Goal: Check status: Check status

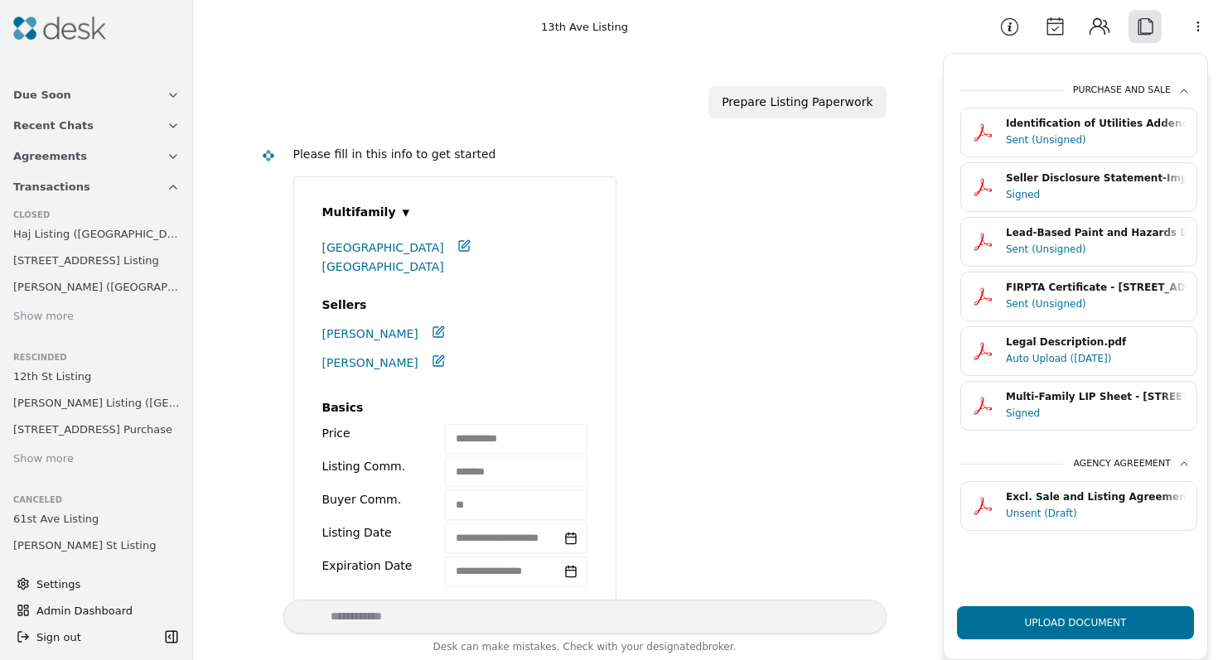
click at [790, 307] on div "**********" at bounding box center [583, 445] width 580 height 537
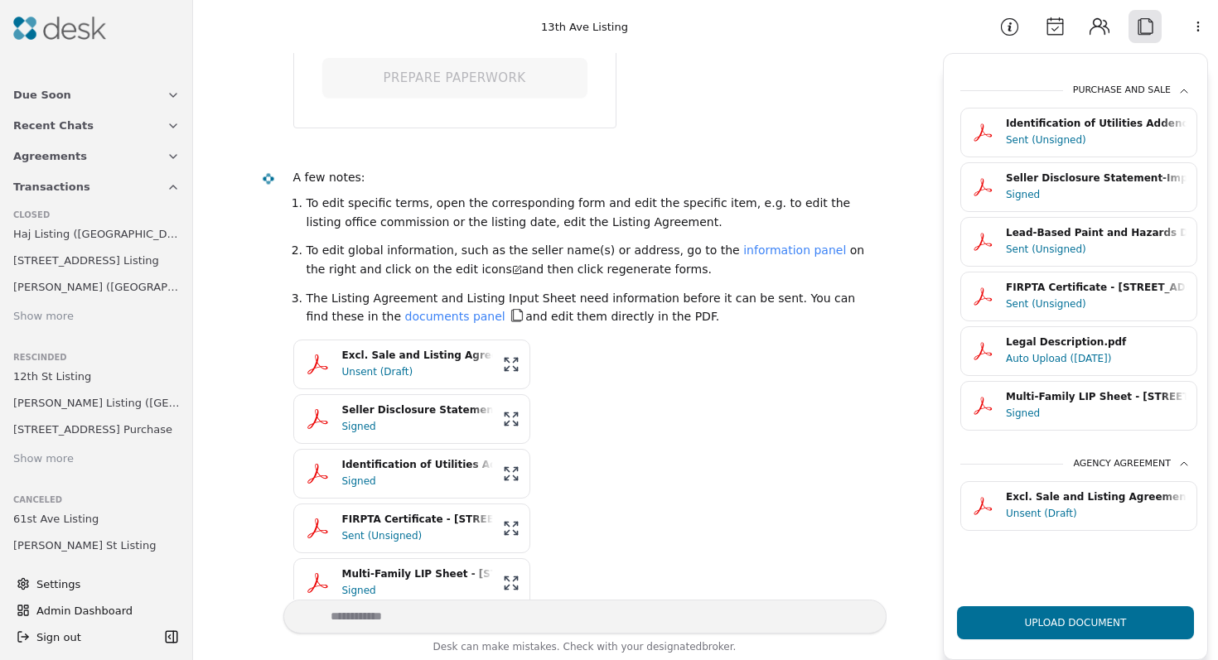
scroll to position [587, 0]
click at [405, 314] on link "documents panel" at bounding box center [455, 314] width 100 height 13
click at [405, 317] on link "documents panel" at bounding box center [455, 314] width 100 height 13
click at [405, 315] on link "documents panel" at bounding box center [455, 314] width 100 height 13
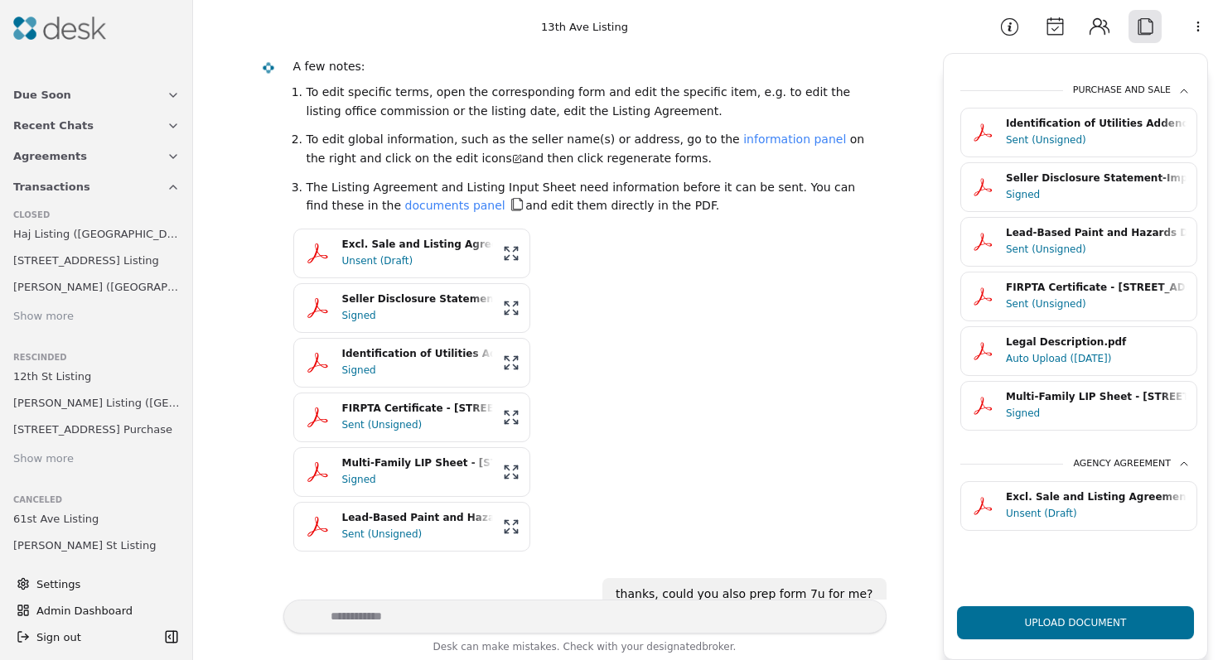
scroll to position [719, 0]
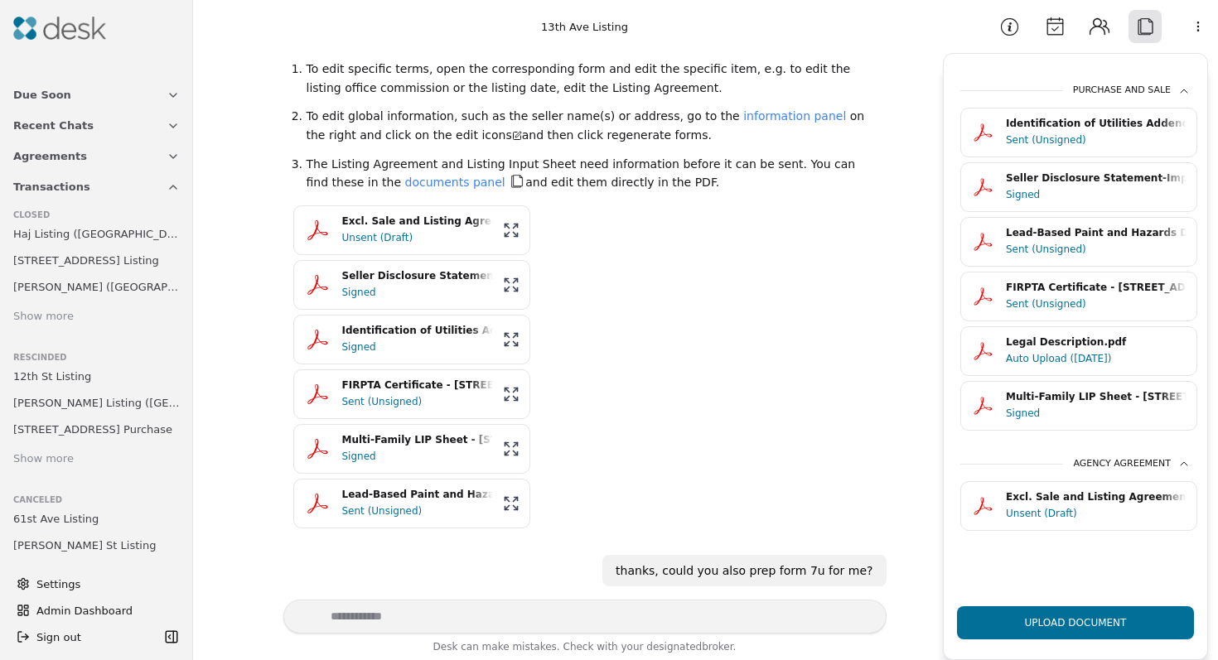
click at [404, 352] on div "Signed" at bounding box center [417, 347] width 151 height 17
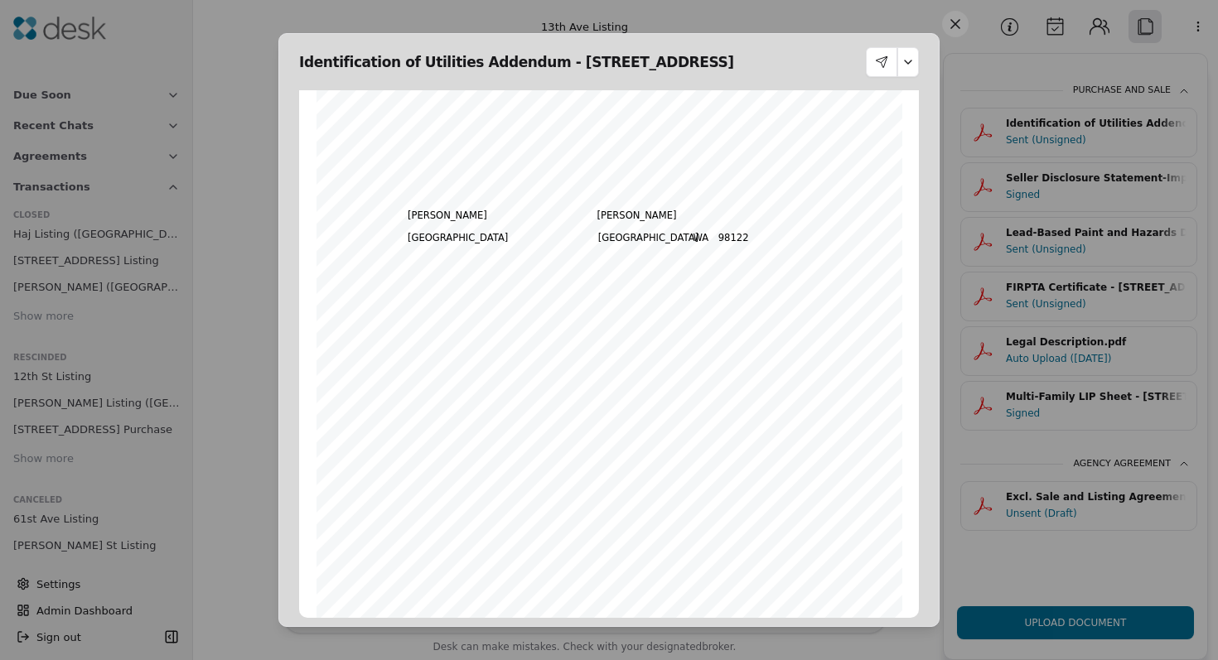
scroll to position [0, 0]
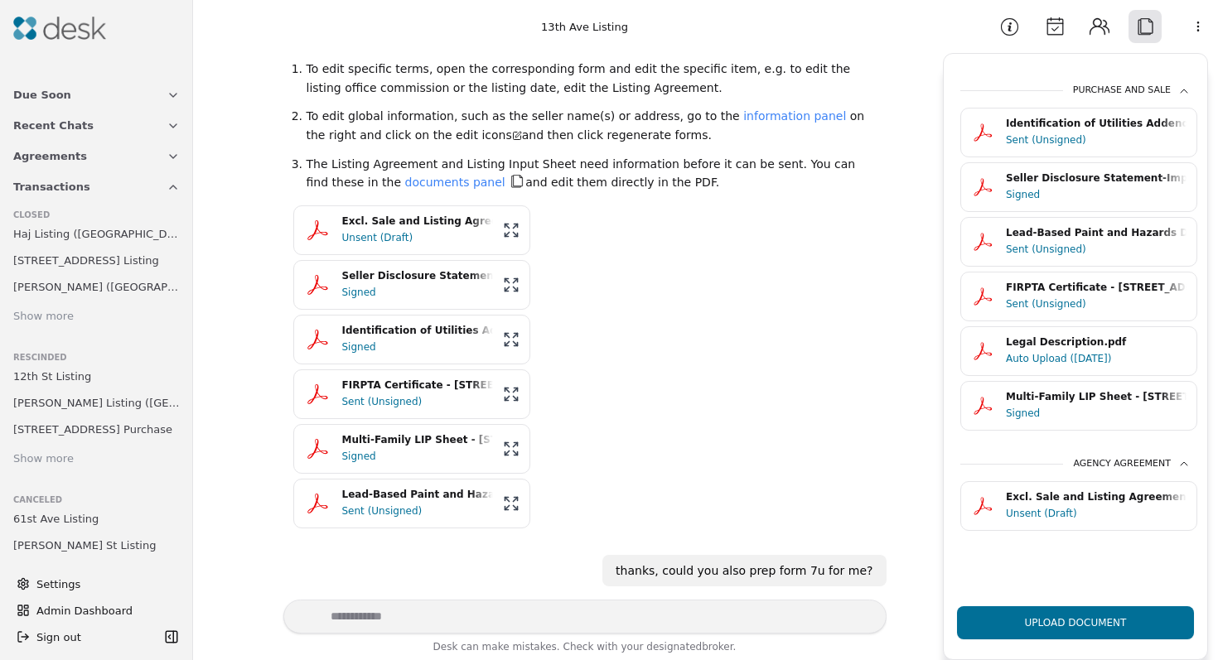
click at [433, 398] on div "Sent (Unsigned)" at bounding box center [417, 402] width 151 height 17
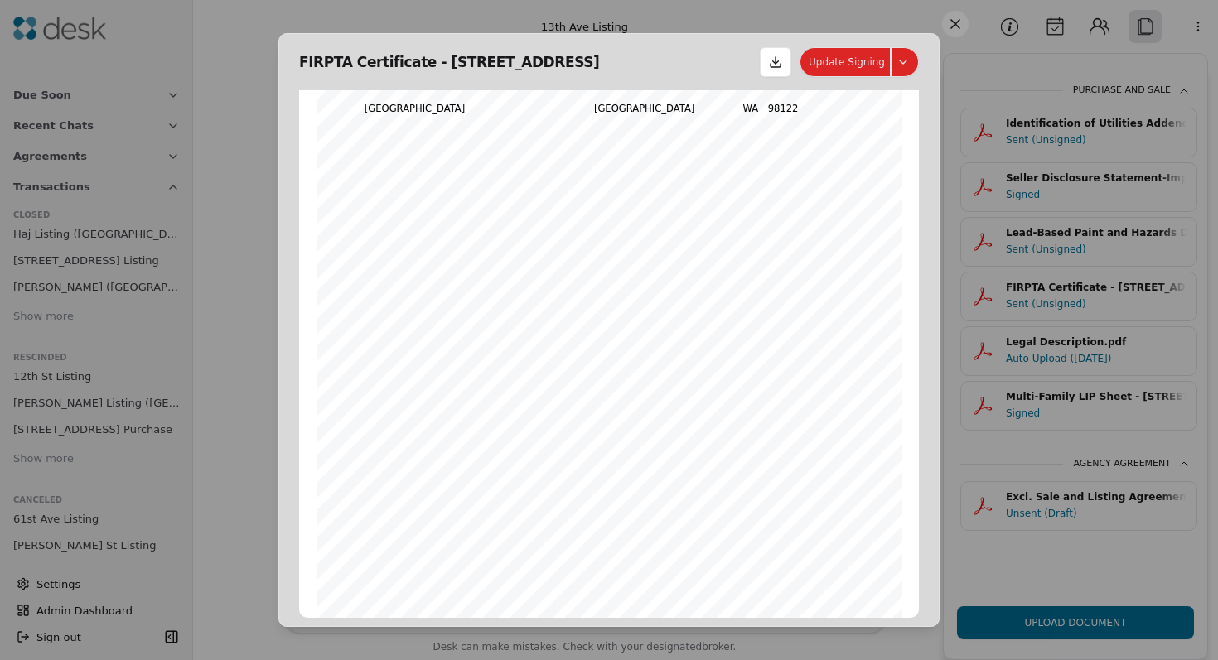
scroll to position [246, 0]
click at [852, 65] on button "Update Signing" at bounding box center [859, 62] width 119 height 30
click at [880, 157] on button "Send Reminder" at bounding box center [856, 162] width 118 height 30
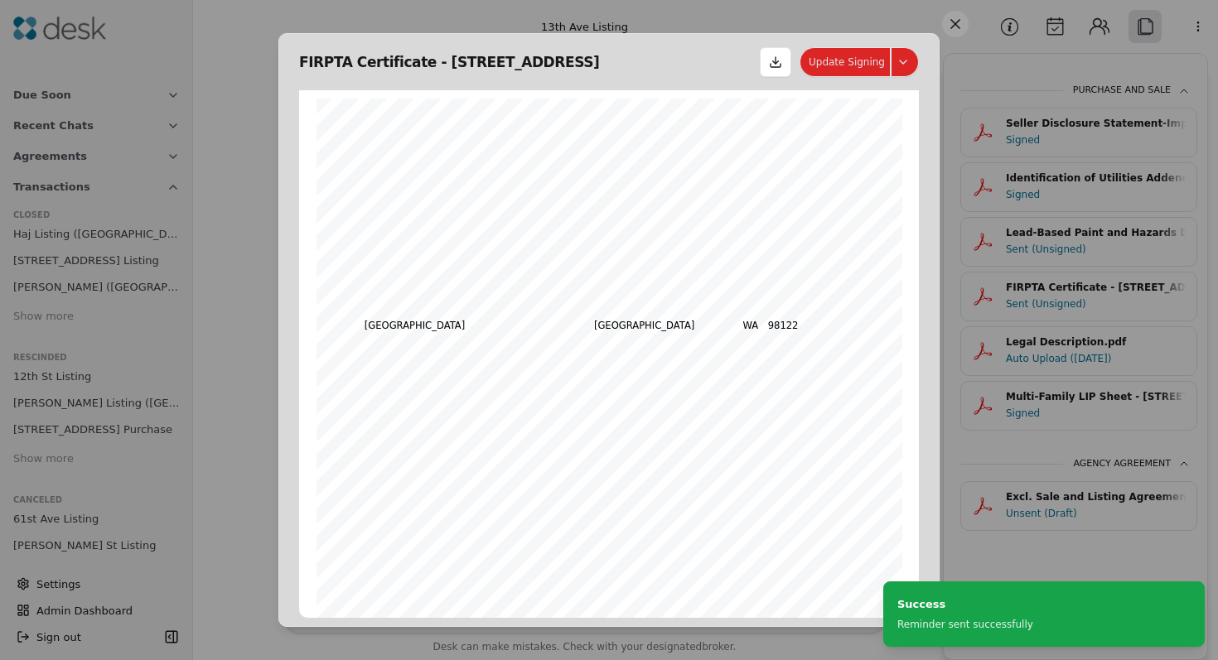
scroll to position [8, 0]
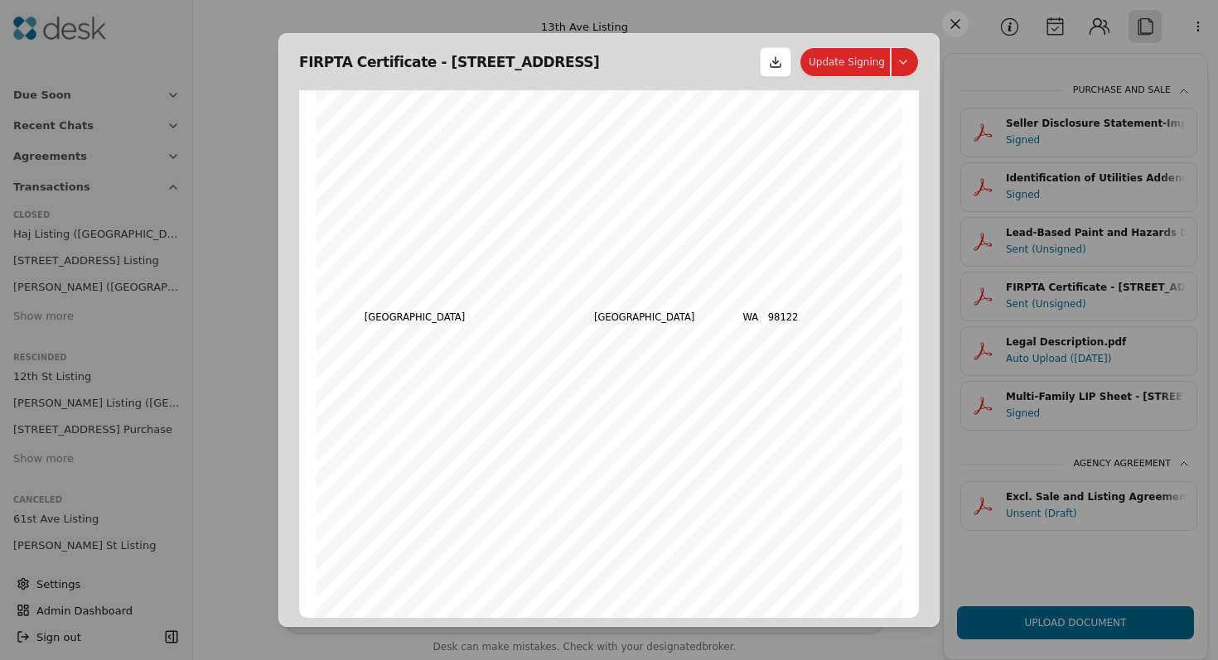
click at [950, 30] on button at bounding box center [955, 24] width 27 height 27
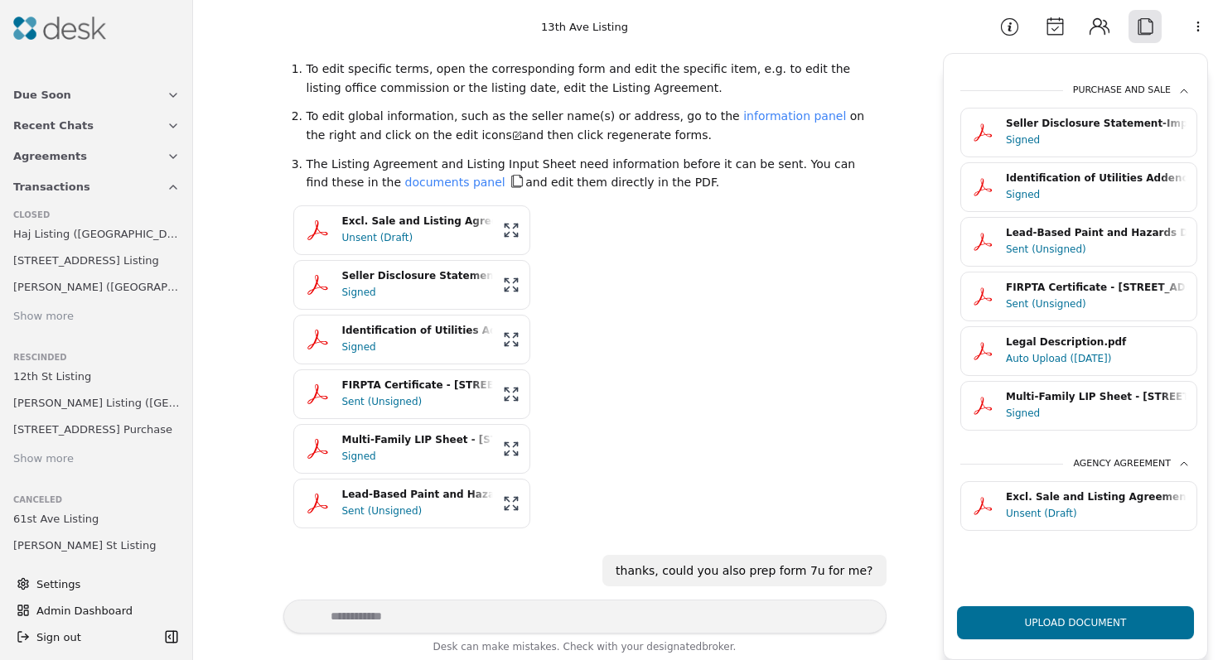
scroll to position [1387, 0]
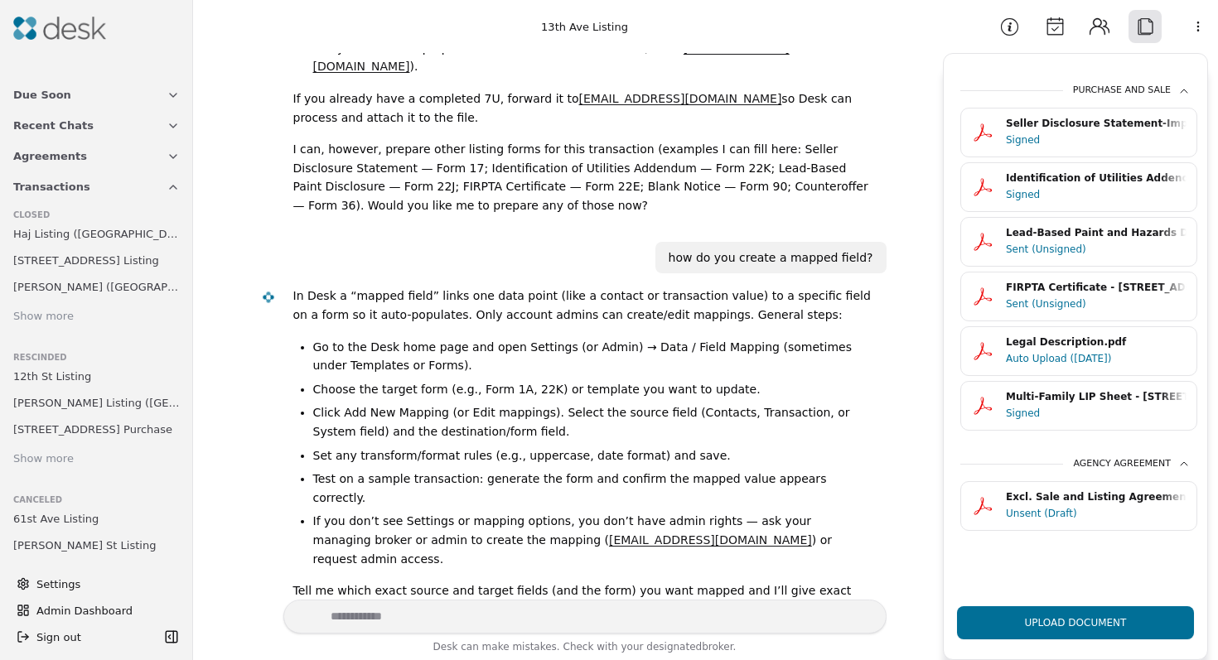
click at [1126, 192] on div "Signed" at bounding box center [1096, 194] width 181 height 17
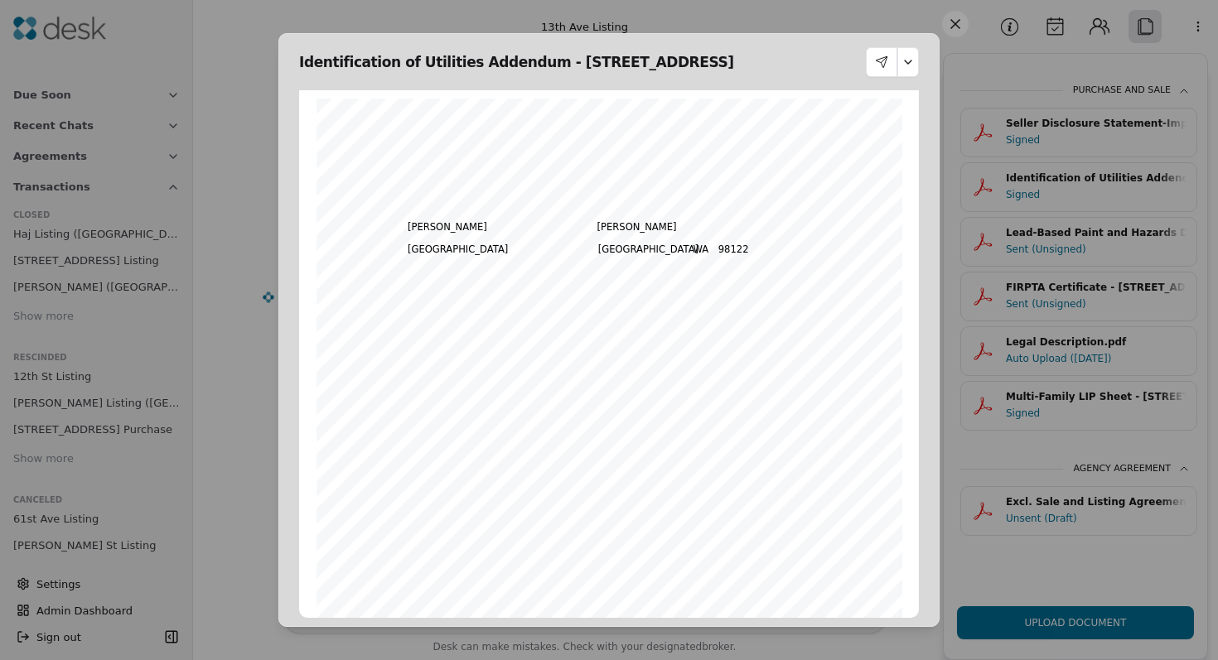
scroll to position [8, 0]
click at [912, 64] on button at bounding box center [908, 62] width 22 height 30
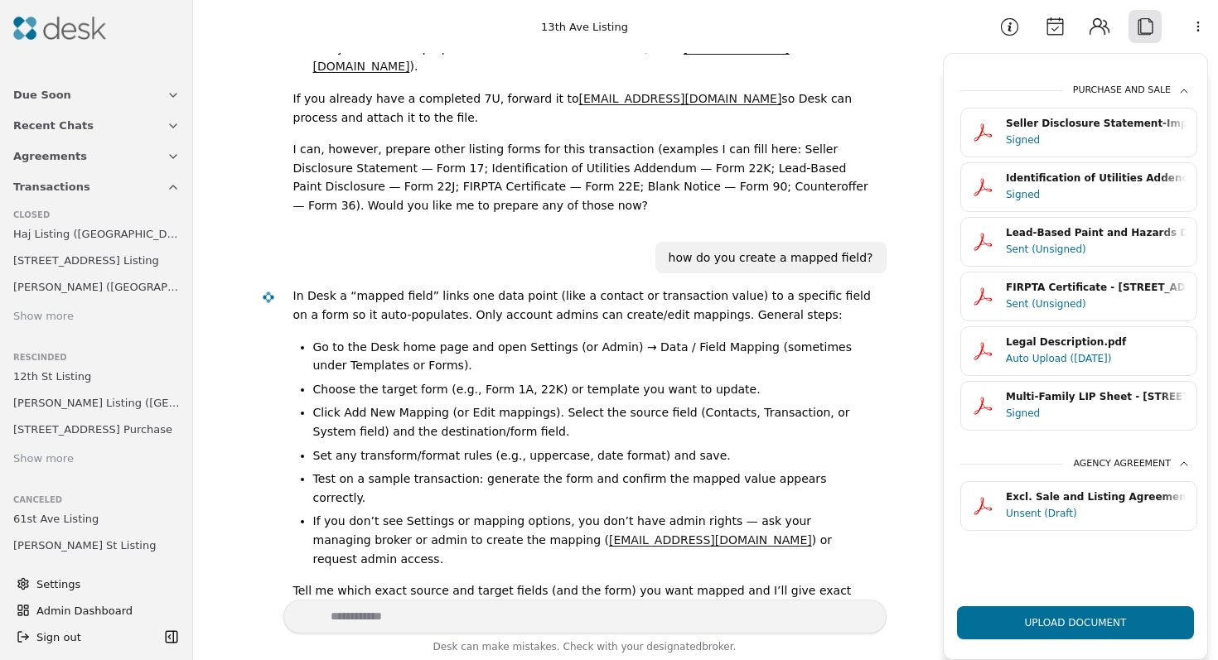
click at [1080, 188] on div "Signed" at bounding box center [1096, 194] width 181 height 17
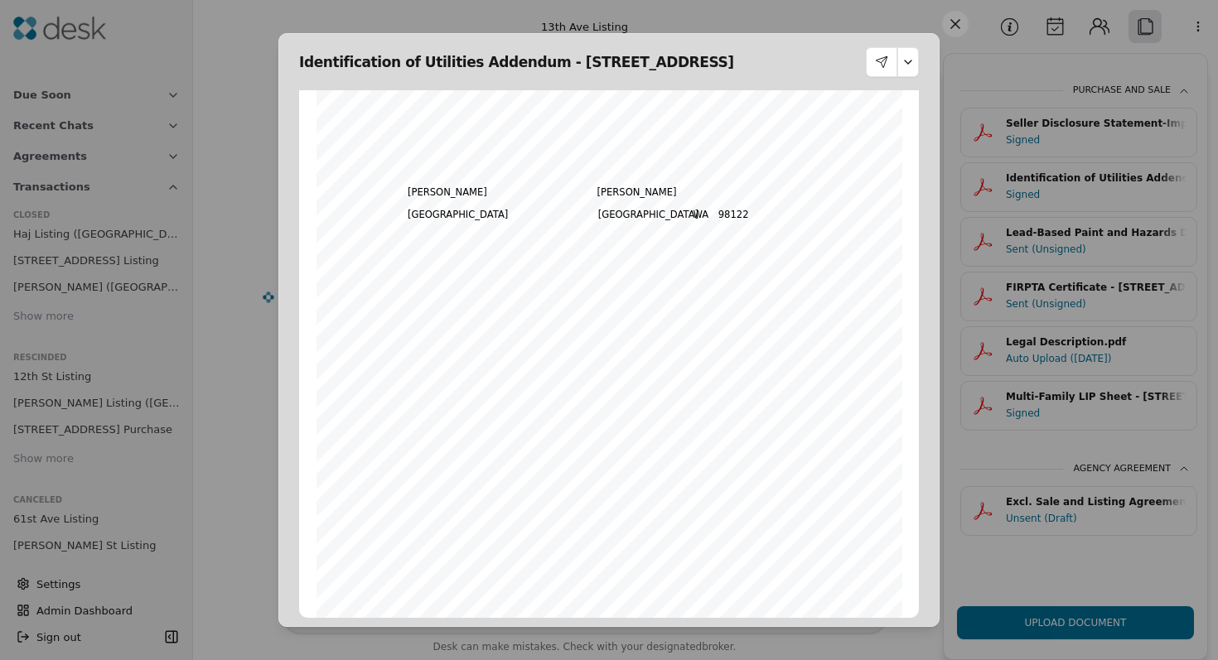
scroll to position [33, 0]
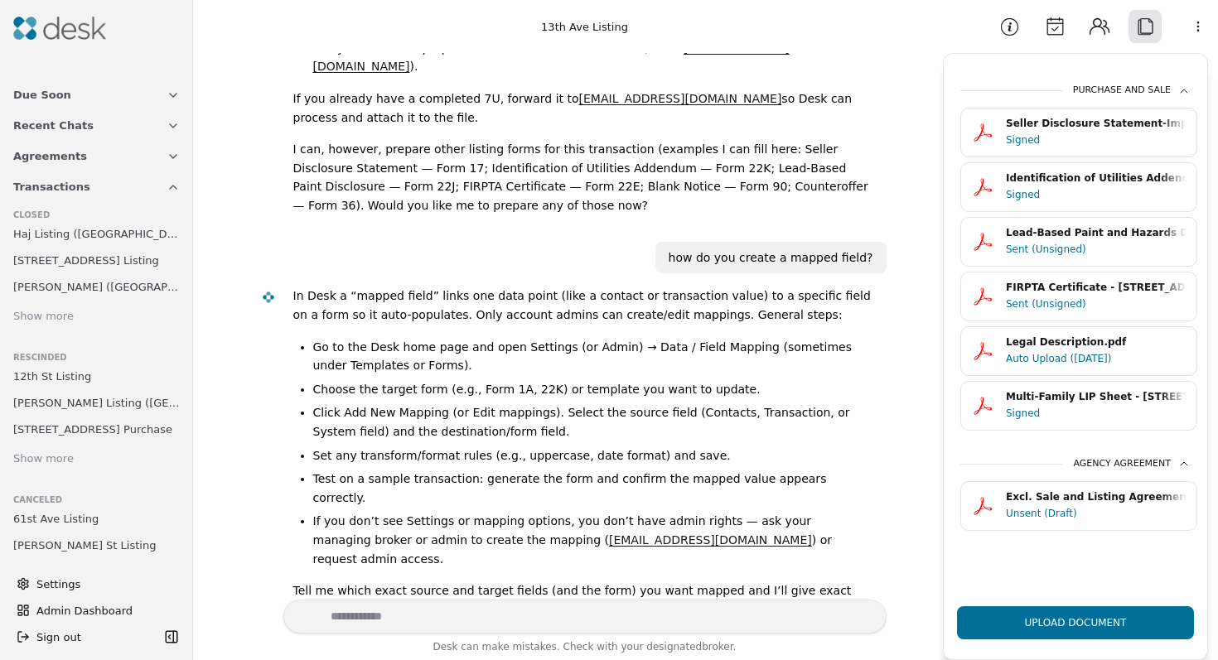
click at [1113, 195] on div "Signed" at bounding box center [1096, 194] width 181 height 17
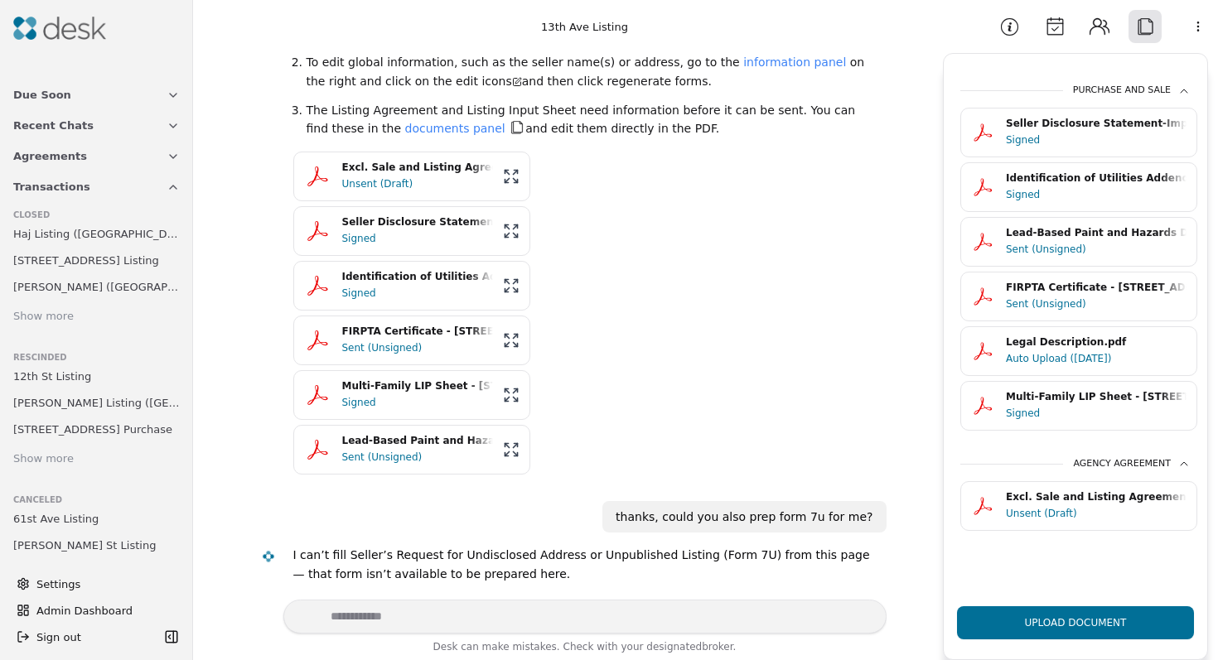
scroll to position [781, 0]
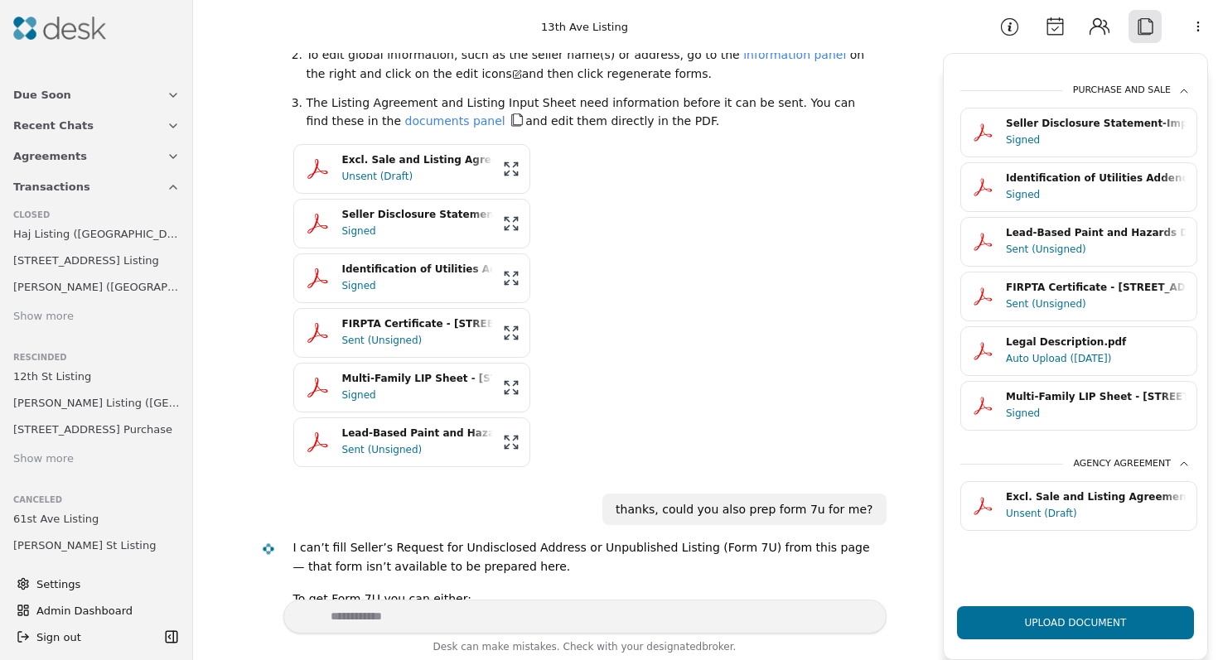
click at [409, 279] on div "Signed" at bounding box center [417, 286] width 151 height 17
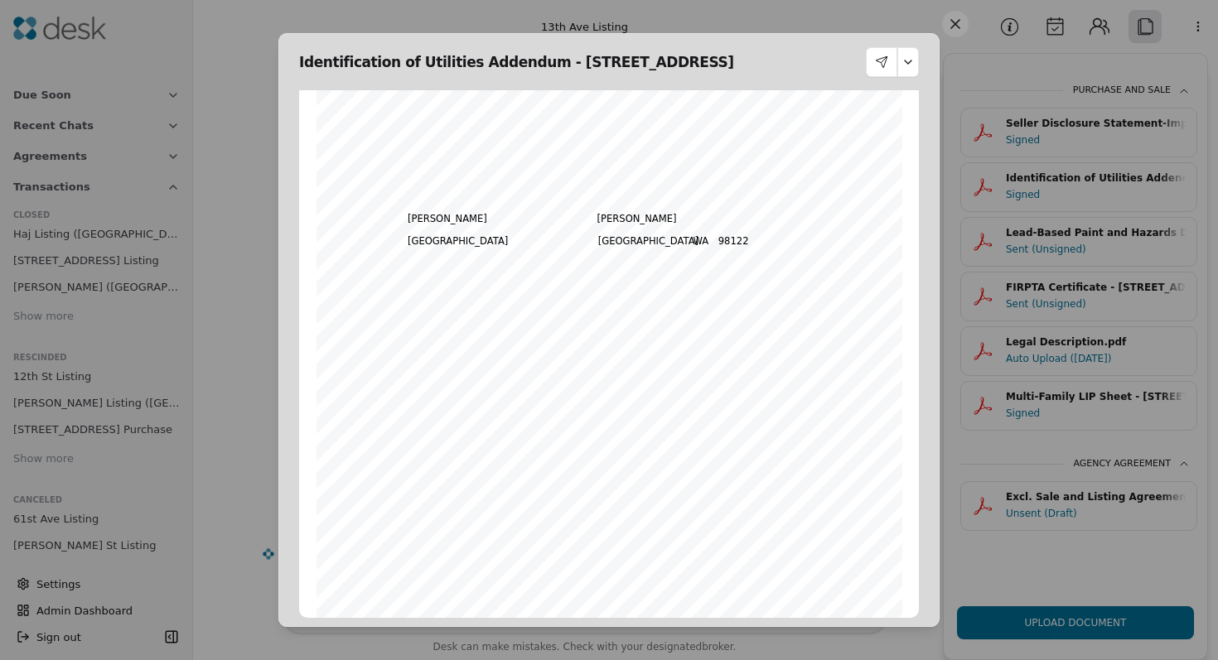
scroll to position [246, 0]
click at [950, 25] on button at bounding box center [955, 24] width 27 height 27
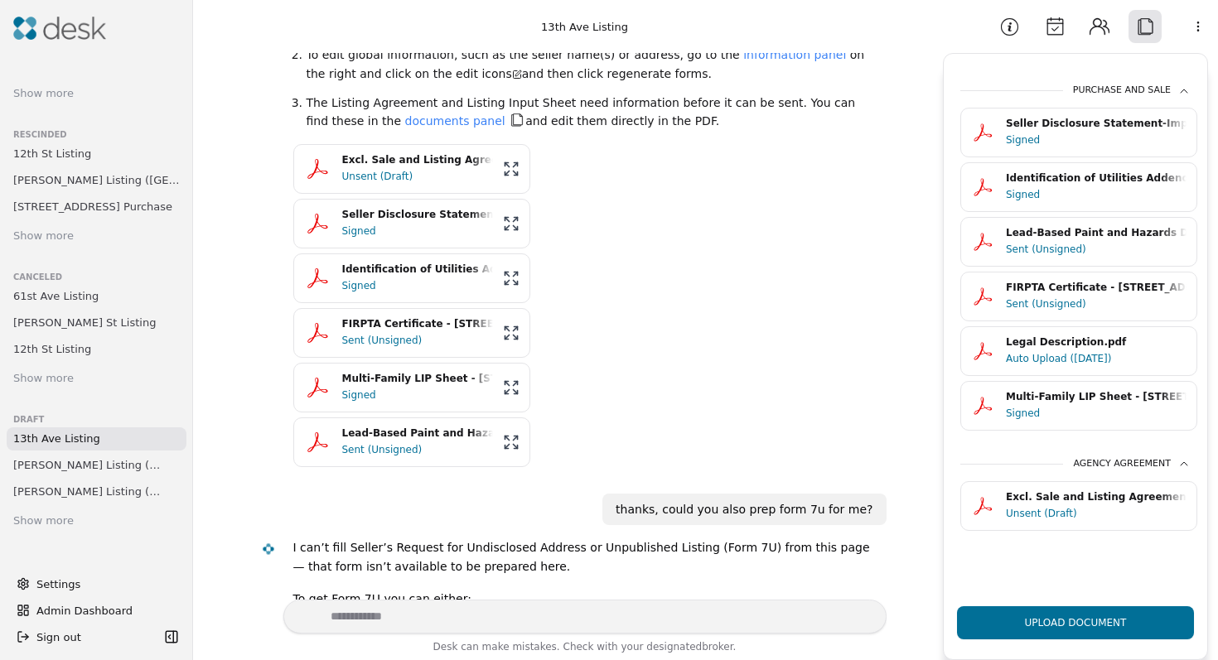
scroll to position [241, 0]
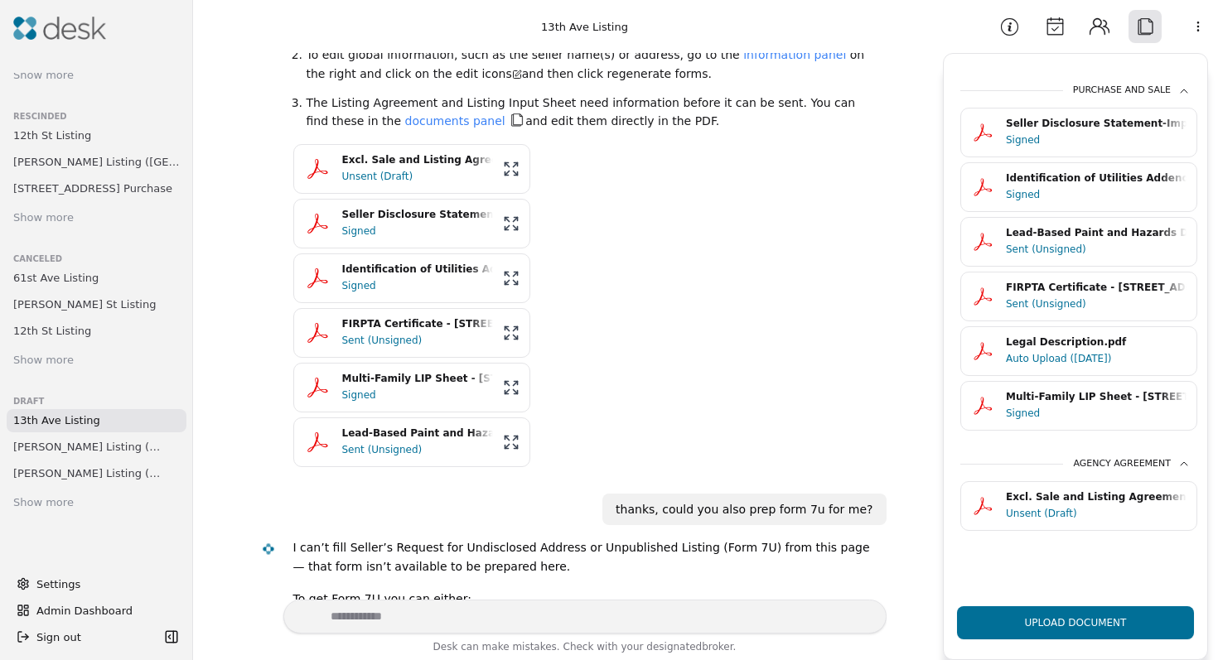
click at [1178, 94] on icon "button" at bounding box center [1184, 91] width 13 height 13
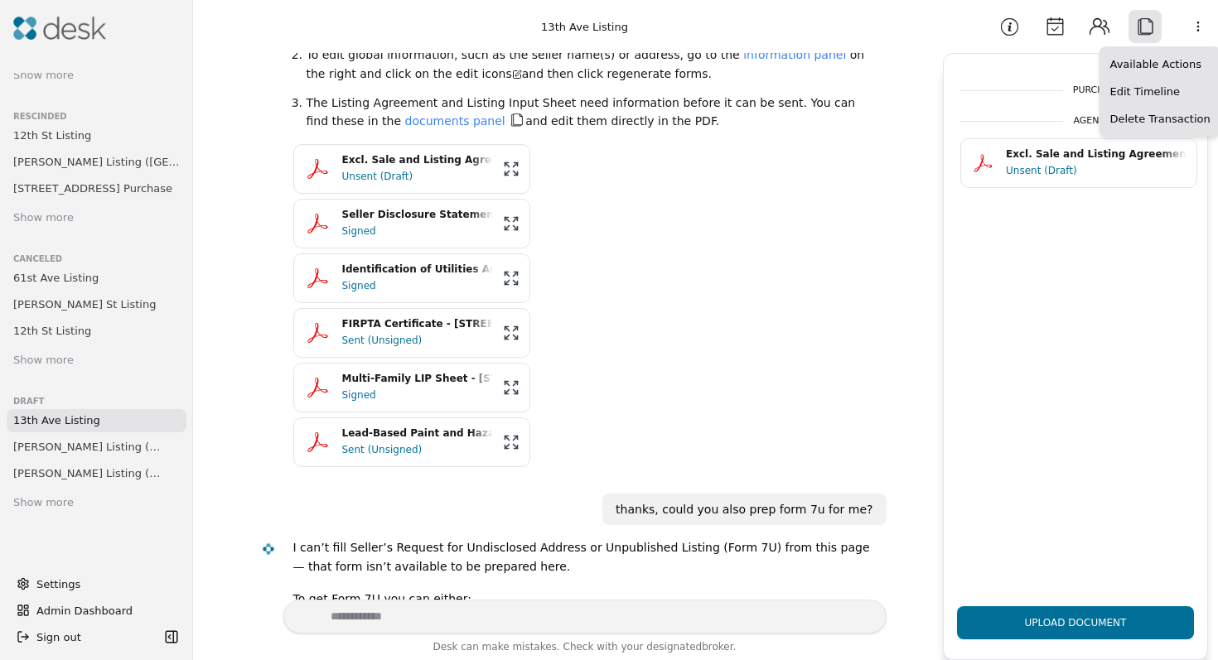
click at [1199, 27] on html "**********" at bounding box center [609, 330] width 1218 height 660
click at [806, 272] on html "**********" at bounding box center [609, 330] width 1218 height 660
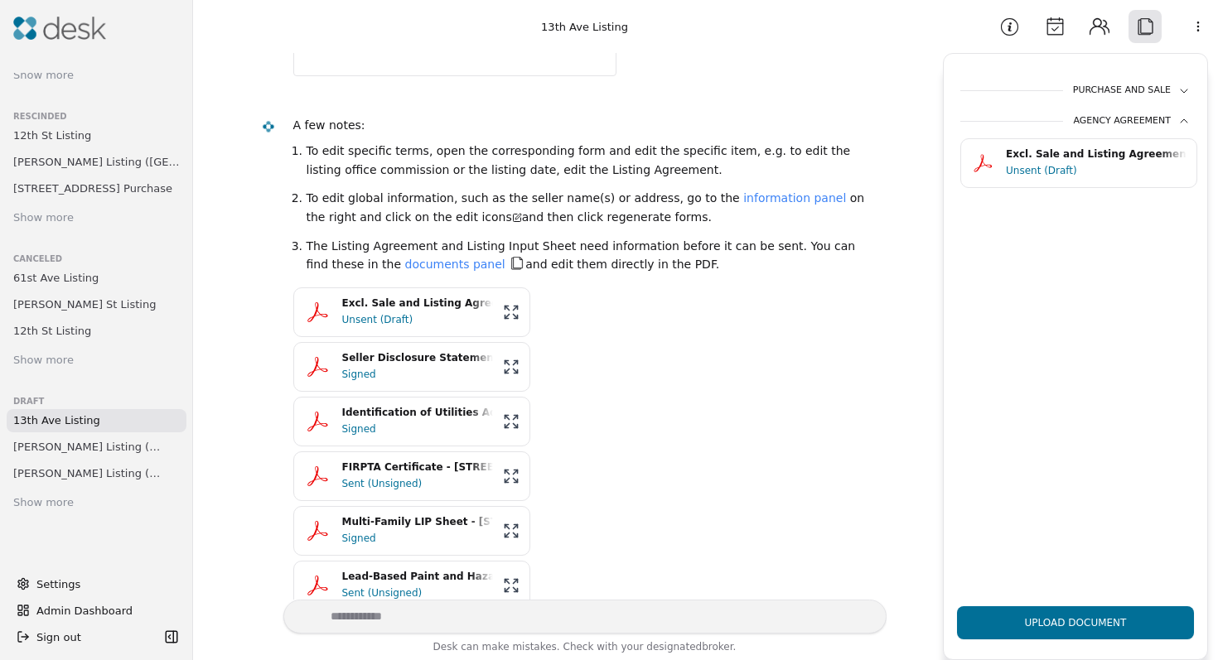
scroll to position [0, 0]
